Goal: Navigation & Orientation: Find specific page/section

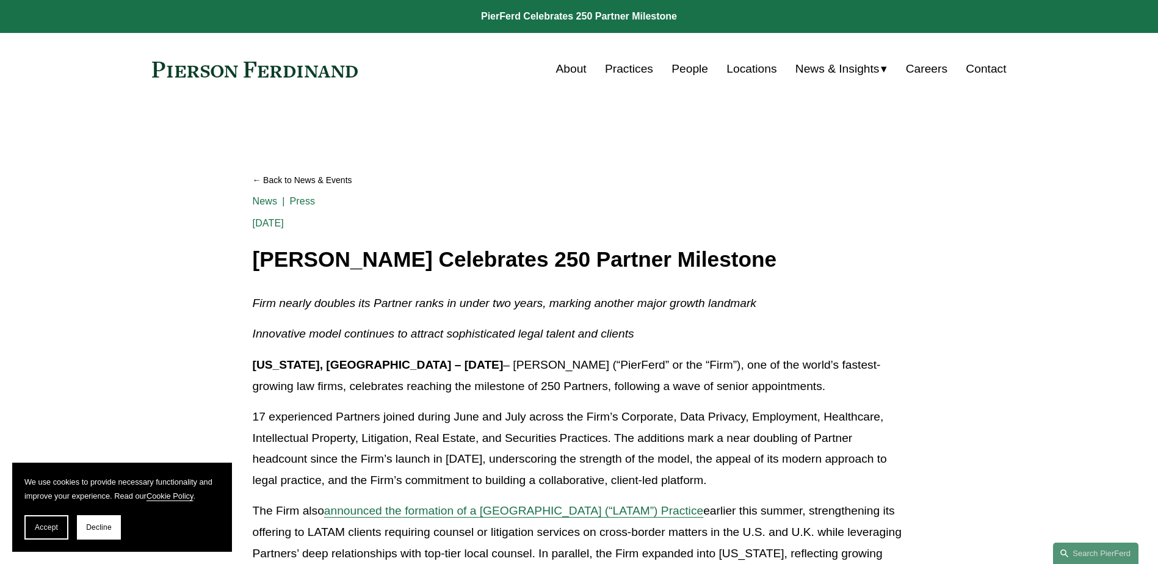
click at [640, 69] on link "Practices" at bounding box center [629, 68] width 48 height 23
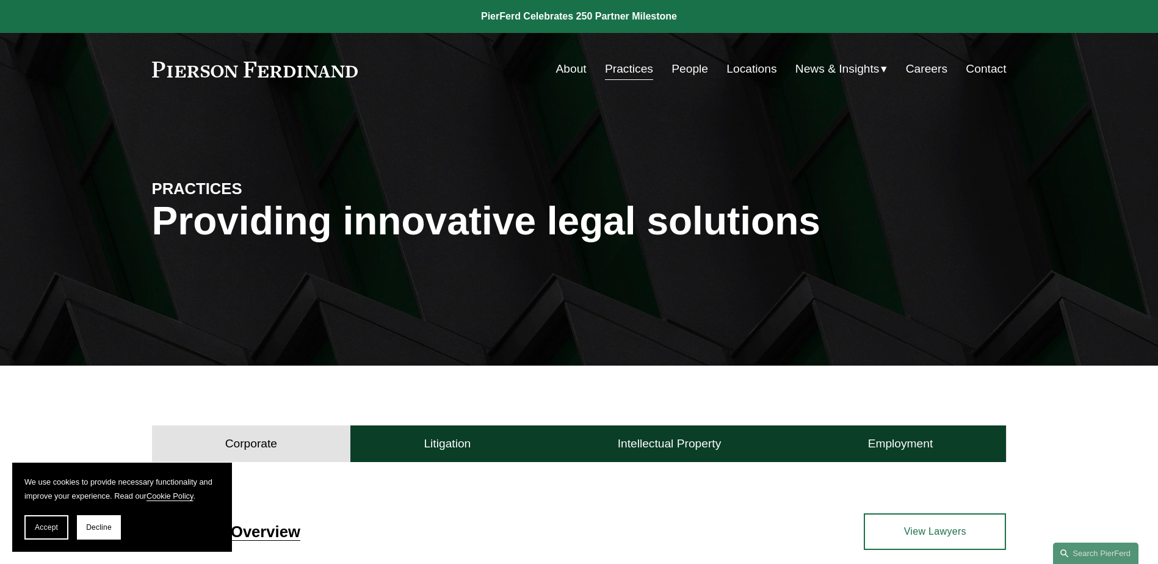
click at [48, 526] on span "Accept" at bounding box center [46, 527] width 23 height 9
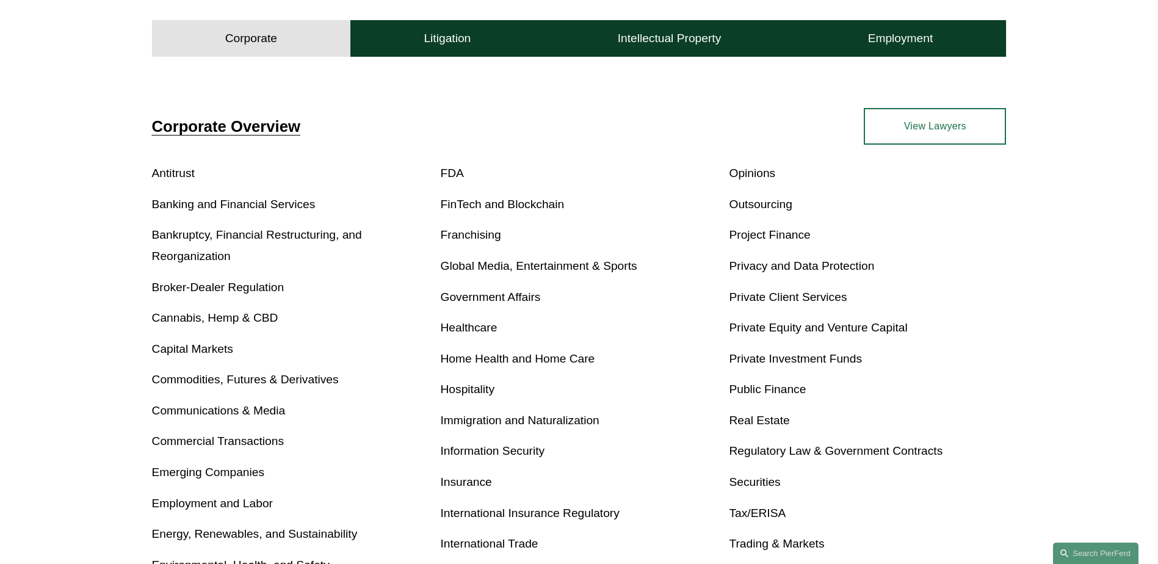
scroll to position [427, 0]
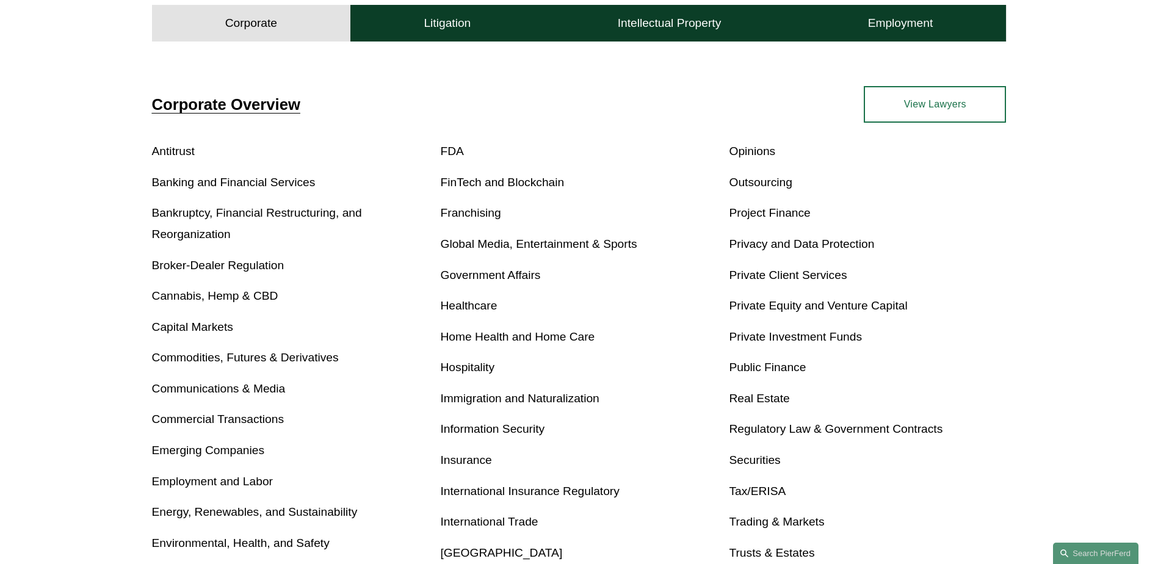
click at [285, 546] on link "Environmental, Health, and Safety" at bounding box center [241, 542] width 178 height 13
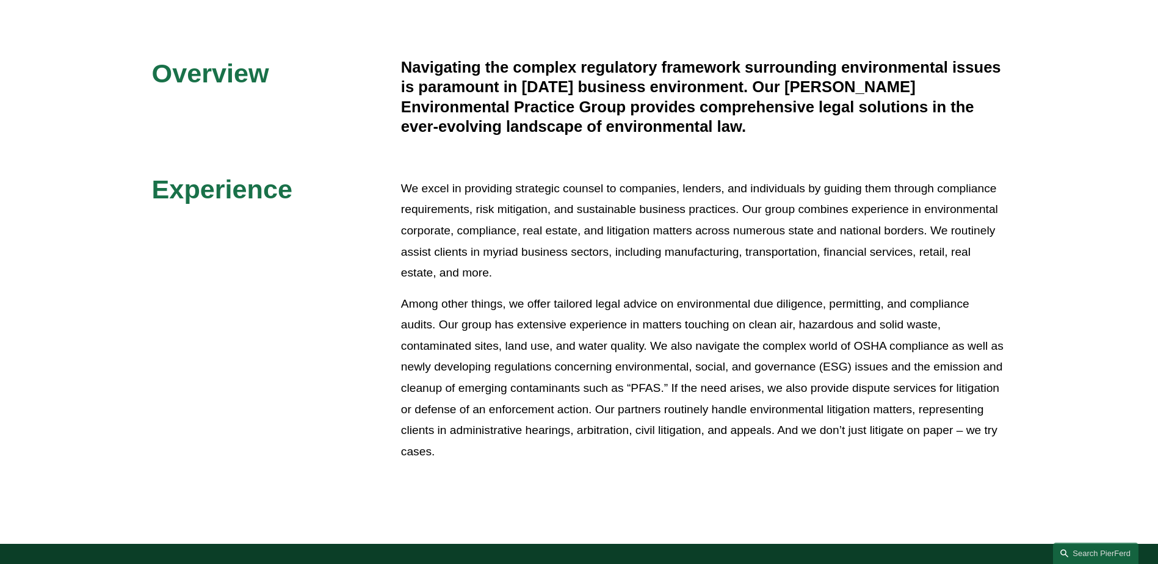
scroll to position [244, 0]
